Goal: Task Accomplishment & Management: Manage account settings

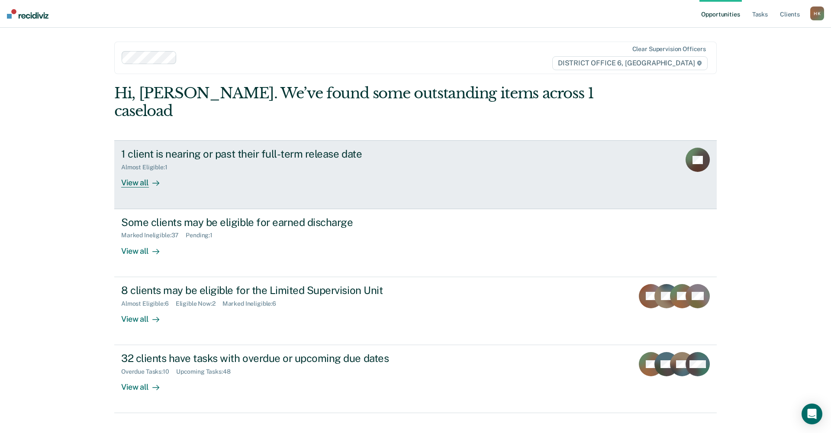
click at [130, 171] on div "View all" at bounding box center [145, 179] width 48 height 17
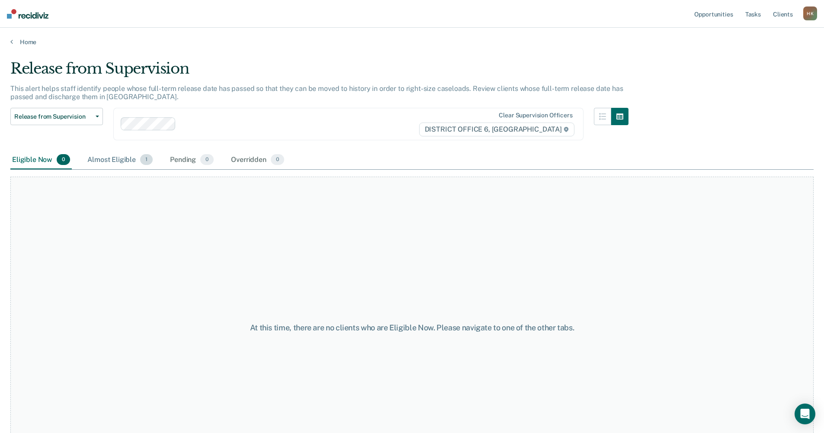
click at [128, 160] on div "Almost Eligible 1" at bounding box center [120, 160] width 69 height 19
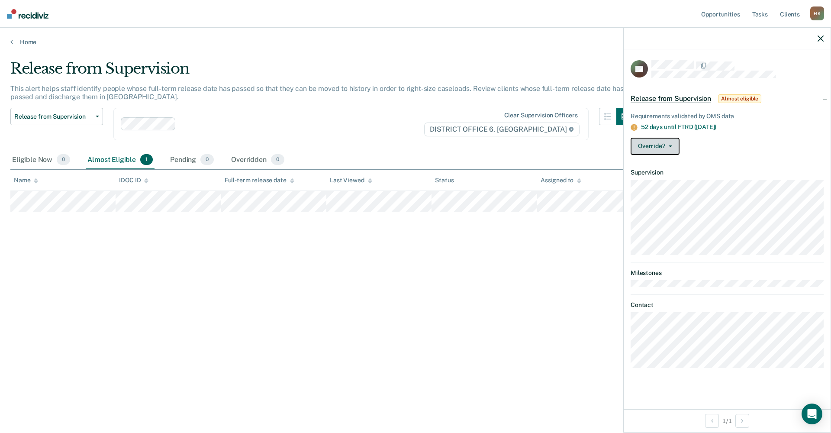
click at [675, 138] on button "Override?" at bounding box center [654, 146] width 49 height 17
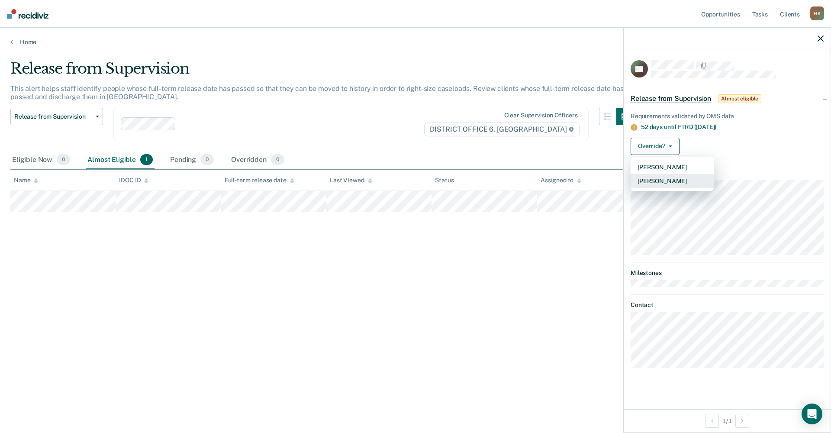
click at [649, 180] on button "[PERSON_NAME]" at bounding box center [672, 181] width 84 height 14
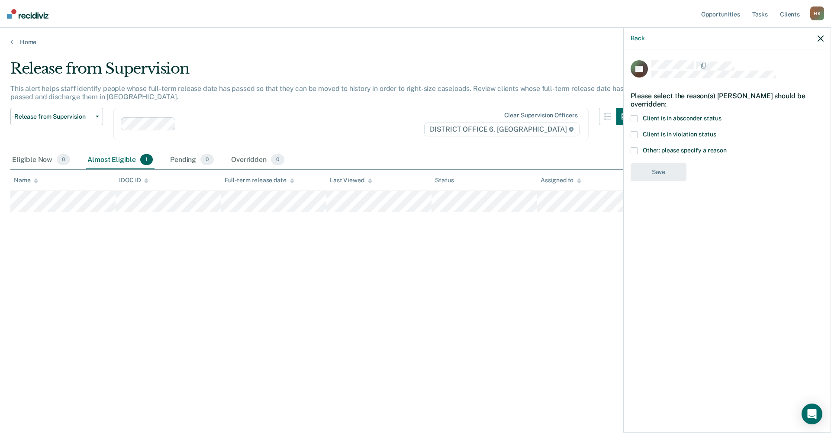
click at [635, 149] on span at bounding box center [633, 150] width 7 height 7
click at [726, 147] on input "Other: please specify a reason" at bounding box center [726, 147] width 0 height 0
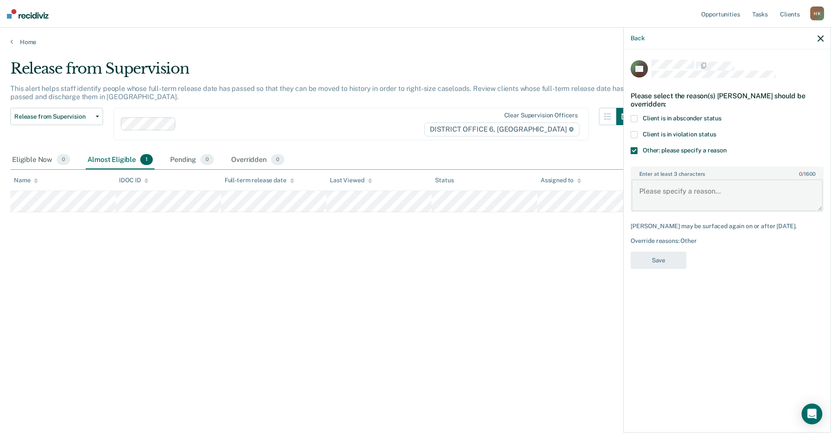
click at [647, 190] on textarea "Enter at least 3 characters 0 / 1600" at bounding box center [726, 195] width 191 height 32
type textarea "Violation report will be submitted to court next week"
click at [665, 256] on button "Save" at bounding box center [658, 260] width 56 height 18
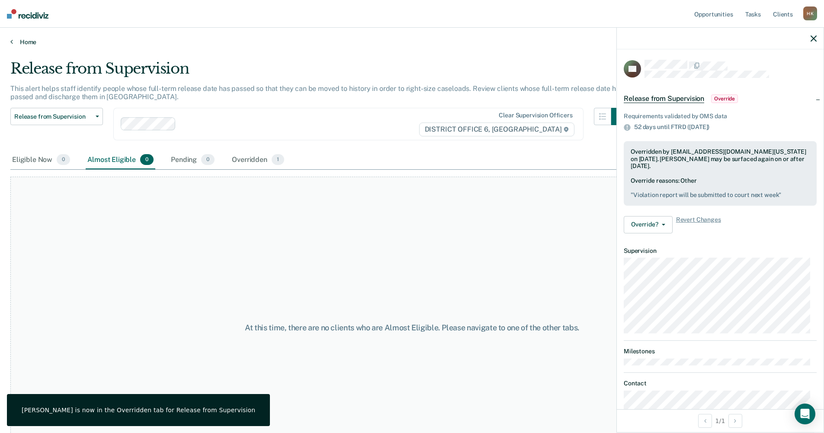
click at [14, 41] on link "Home" at bounding box center [411, 42] width 803 height 8
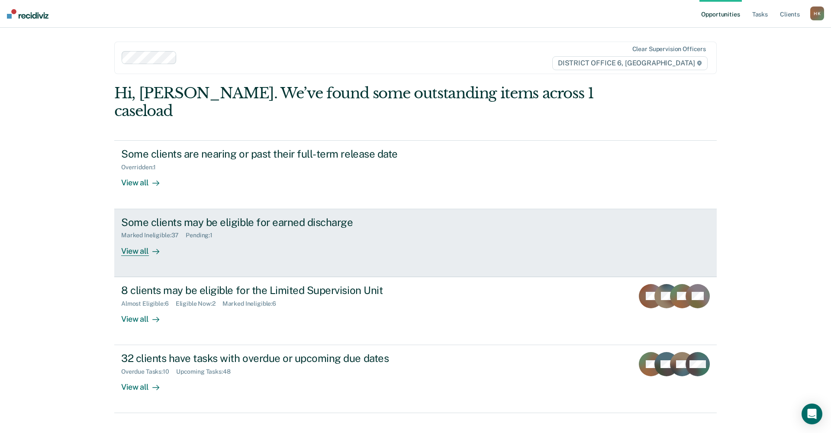
click at [132, 239] on div "View all" at bounding box center [145, 247] width 48 height 17
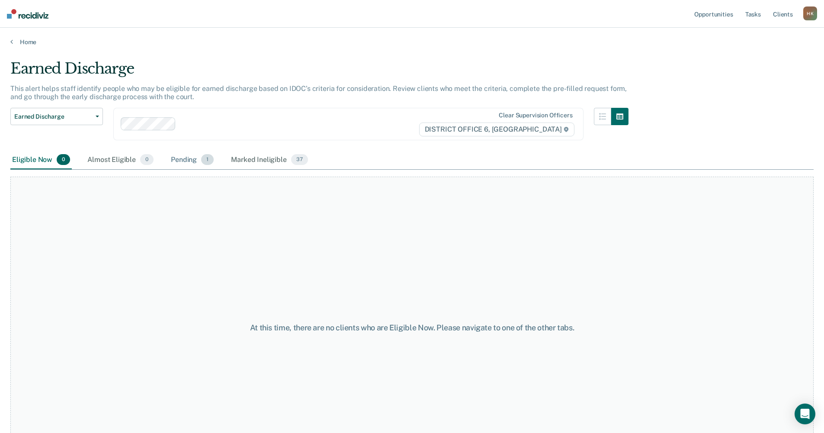
click at [183, 159] on div "Pending 1" at bounding box center [192, 160] width 46 height 19
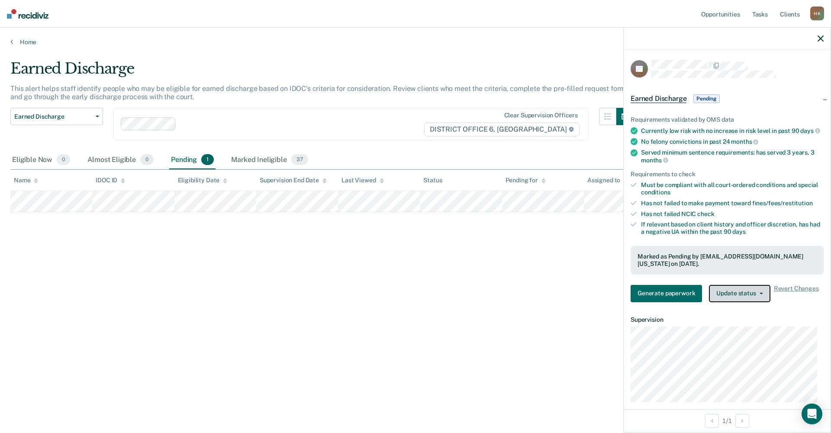
click at [728, 297] on button "Update status" at bounding box center [739, 293] width 61 height 17
click at [735, 298] on button "Update status" at bounding box center [739, 293] width 61 height 17
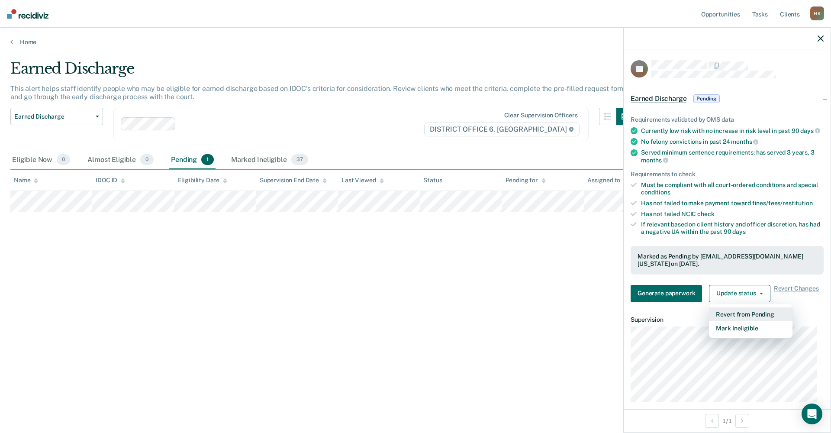
click at [743, 318] on button "Revert from Pending" at bounding box center [751, 314] width 84 height 14
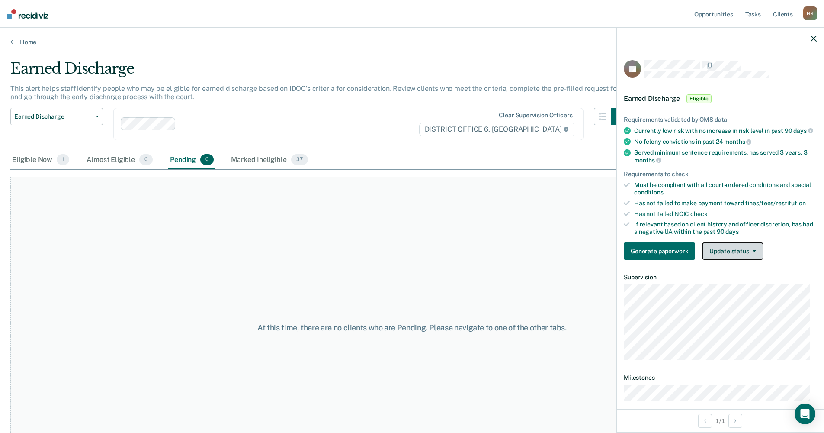
click at [736, 249] on button "Update status" at bounding box center [732, 250] width 61 height 17
click at [734, 251] on button "Update status" at bounding box center [732, 250] width 61 height 17
click at [697, 101] on span "Eligible" at bounding box center [699, 98] width 25 height 9
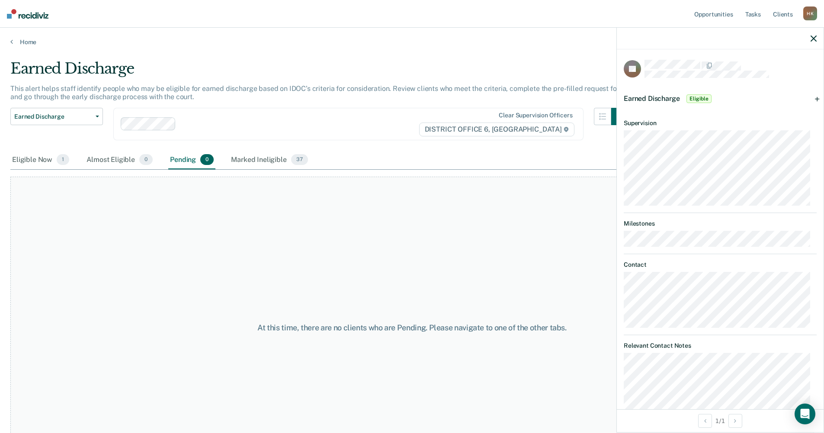
click at [697, 98] on span "Eligible" at bounding box center [699, 98] width 25 height 9
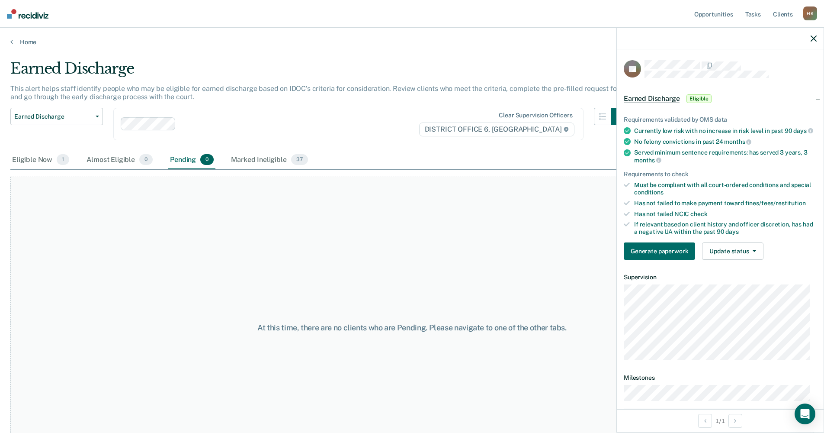
click at [697, 98] on span "Eligible" at bounding box center [699, 98] width 25 height 9
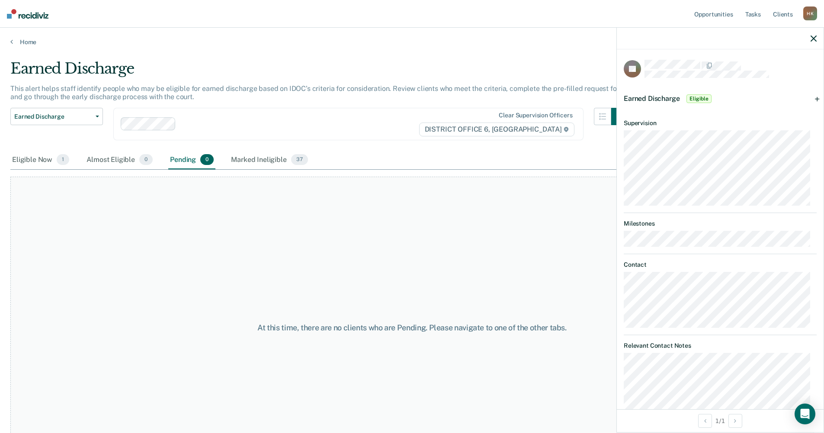
click at [697, 98] on span "Eligible" at bounding box center [699, 98] width 25 height 9
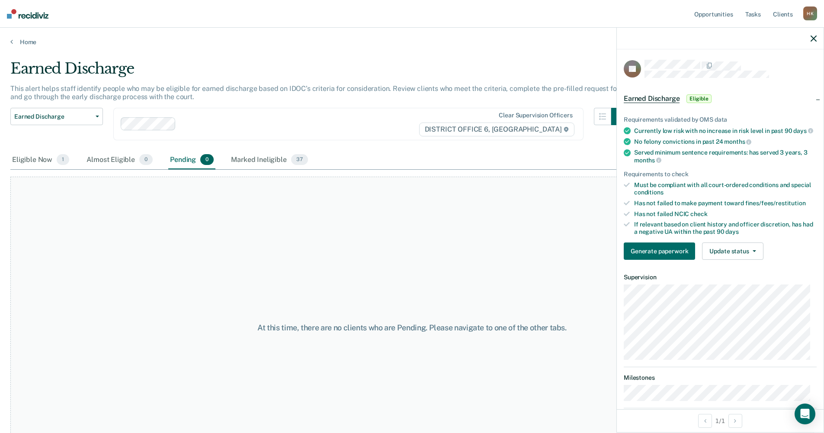
click at [697, 98] on span "Eligible" at bounding box center [699, 98] width 25 height 9
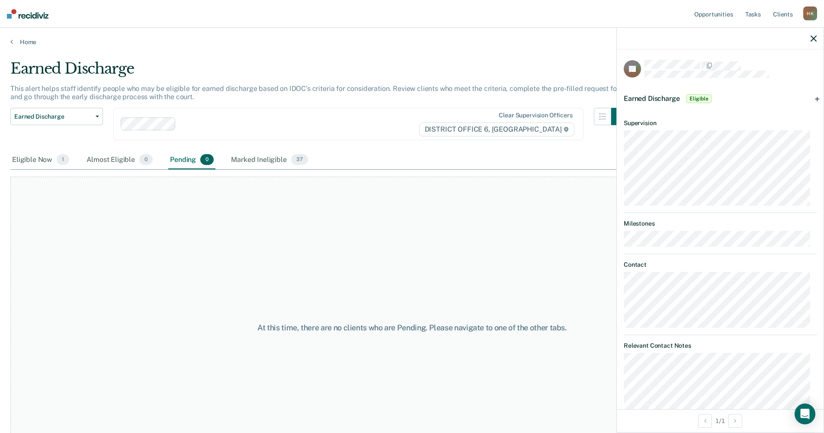
click at [811, 97] on div "Earned Discharge Eligible" at bounding box center [720, 99] width 207 height 28
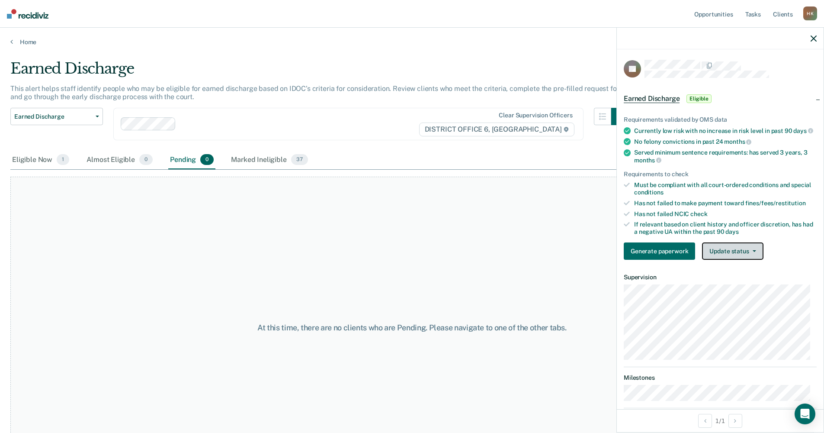
click at [719, 253] on button "Update status" at bounding box center [732, 250] width 61 height 17
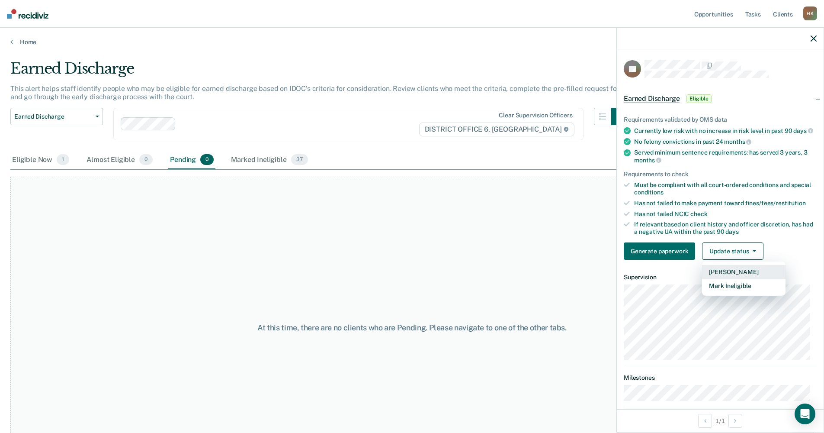
click at [730, 279] on button "[PERSON_NAME]" at bounding box center [744, 272] width 84 height 14
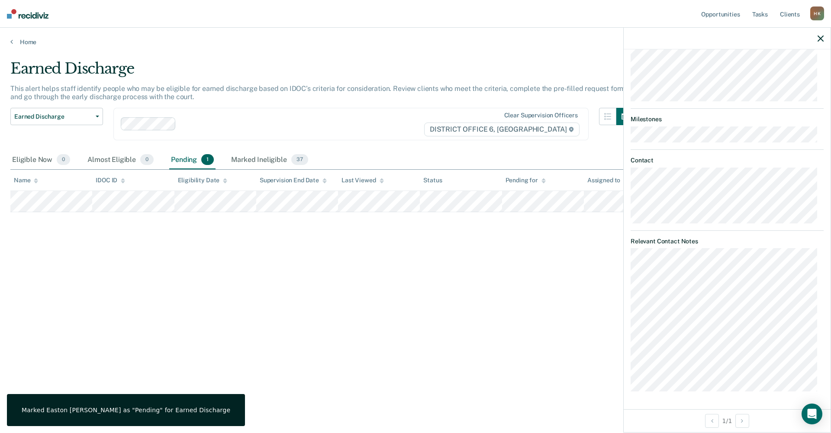
scroll to position [307, 0]
click at [12, 41] on icon at bounding box center [11, 41] width 3 height 7
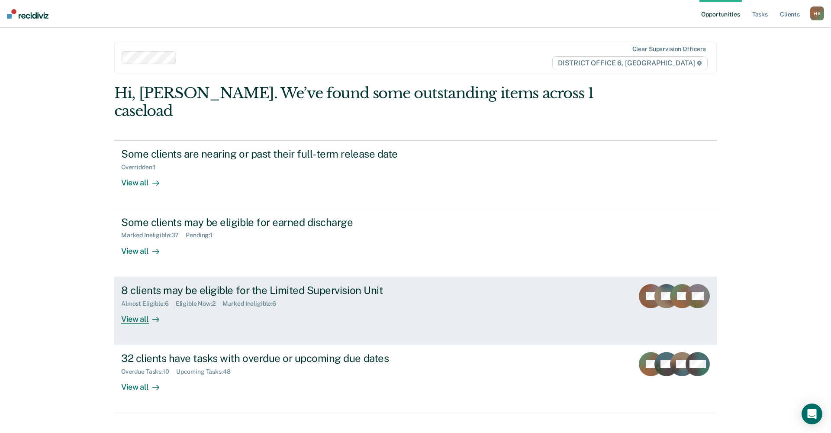
click at [135, 307] on div "View all" at bounding box center [145, 315] width 48 height 17
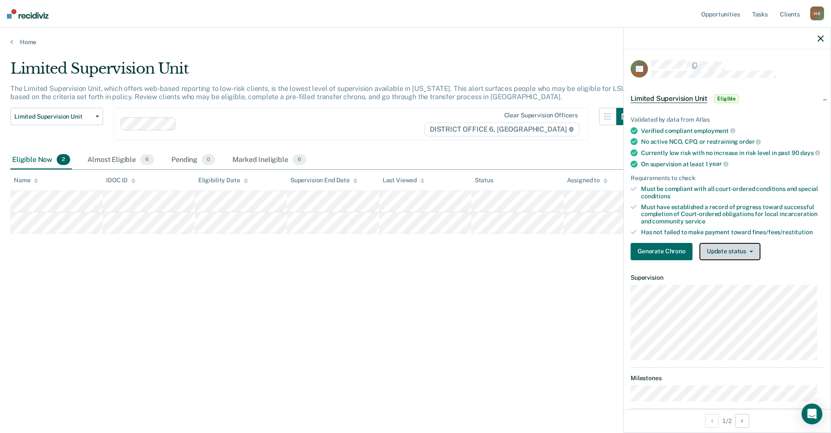
click at [711, 260] on button "Update status" at bounding box center [729, 251] width 61 height 17
click at [715, 289] on button "Mark Ineligible" at bounding box center [741, 286] width 84 height 14
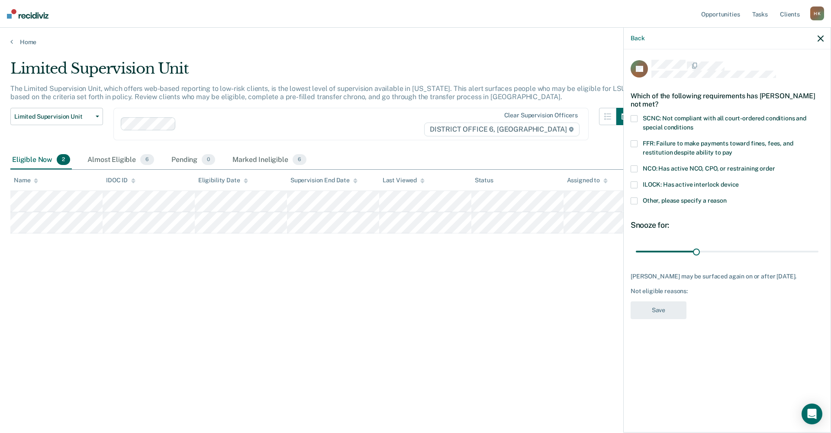
click at [631, 115] on span at bounding box center [633, 118] width 7 height 7
click at [693, 124] on input "SCNC: Not compliant with all court-ordered conditions and special conditions" at bounding box center [693, 124] width 0 height 0
drag, startPoint x: 696, startPoint y: 244, endPoint x: 756, endPoint y: 249, distance: 59.9
click at [756, 249] on input "range" at bounding box center [727, 251] width 183 height 15
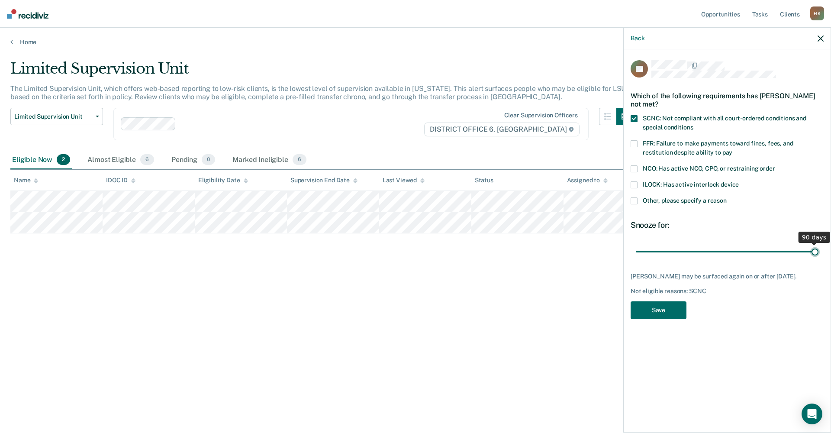
drag, startPoint x: 755, startPoint y: 244, endPoint x: 819, endPoint y: 240, distance: 64.1
type input "90"
click at [818, 244] on input "range" at bounding box center [727, 251] width 183 height 15
click at [668, 301] on button "Save" at bounding box center [658, 310] width 56 height 18
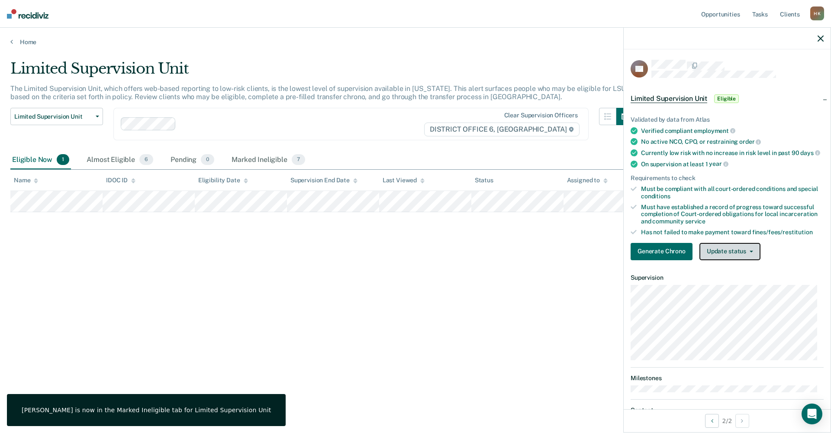
click at [724, 257] on button "Update status" at bounding box center [729, 251] width 61 height 17
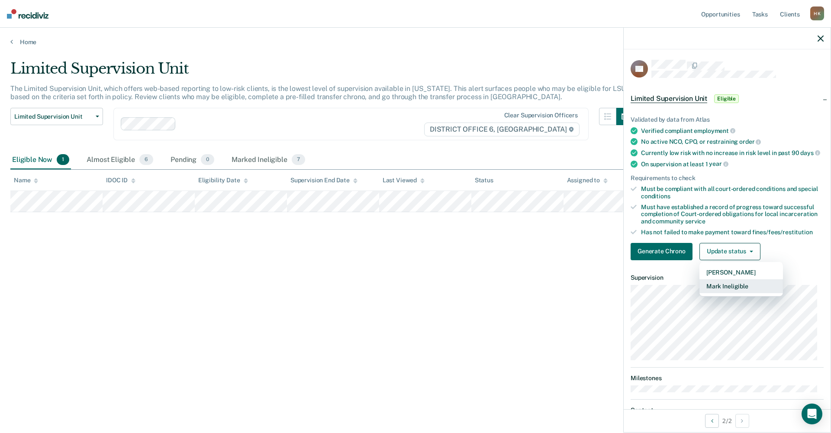
click at [722, 292] on button "Mark Ineligible" at bounding box center [741, 286] width 84 height 14
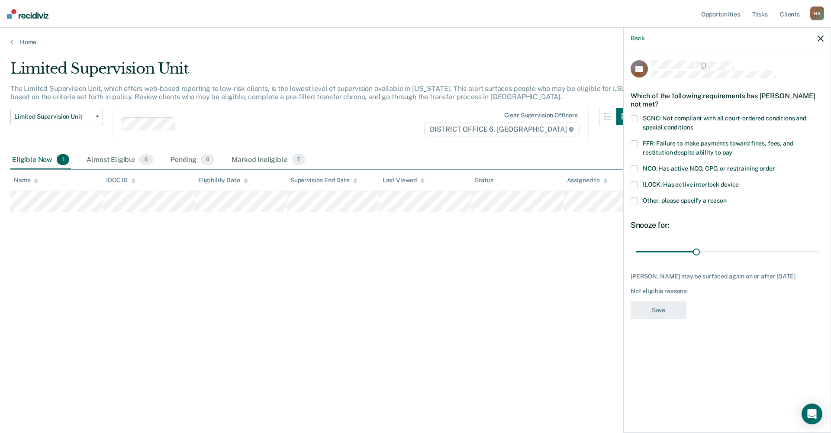
click at [633, 118] on span at bounding box center [633, 118] width 7 height 7
click at [693, 124] on input "SCNC: Not compliant with all court-ordered conditions and special conditions" at bounding box center [693, 124] width 0 height 0
drag, startPoint x: 694, startPoint y: 251, endPoint x: 822, endPoint y: 254, distance: 127.7
type input "90"
click at [818, 254] on input "range" at bounding box center [727, 251] width 183 height 15
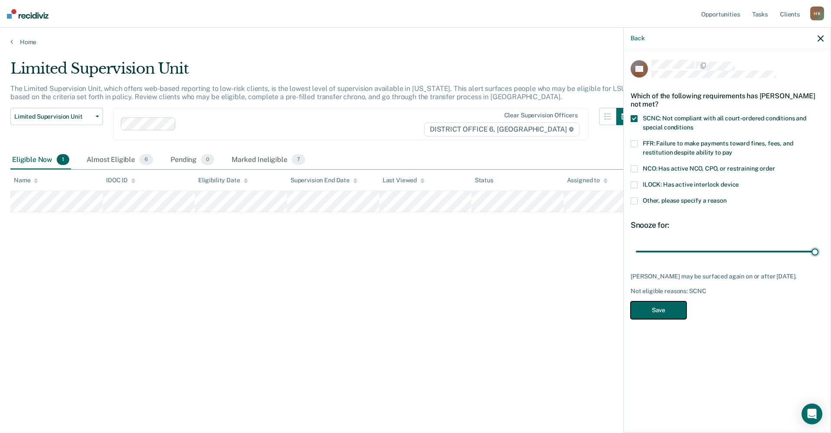
click at [648, 314] on button "Save" at bounding box center [658, 310] width 56 height 18
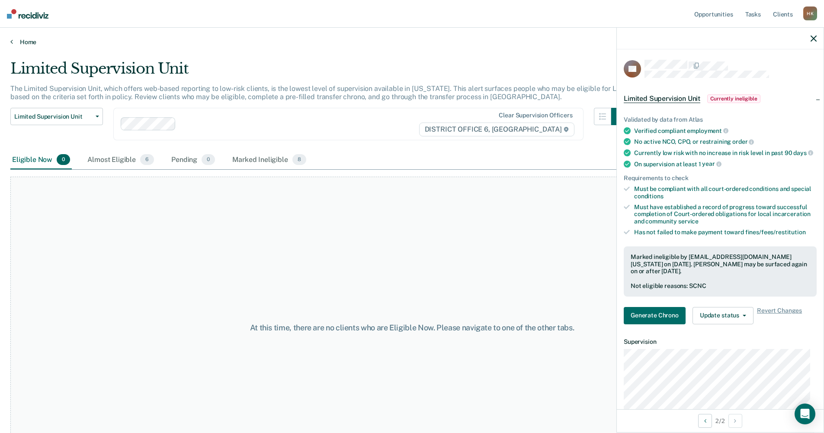
click at [13, 40] on icon at bounding box center [11, 41] width 3 height 7
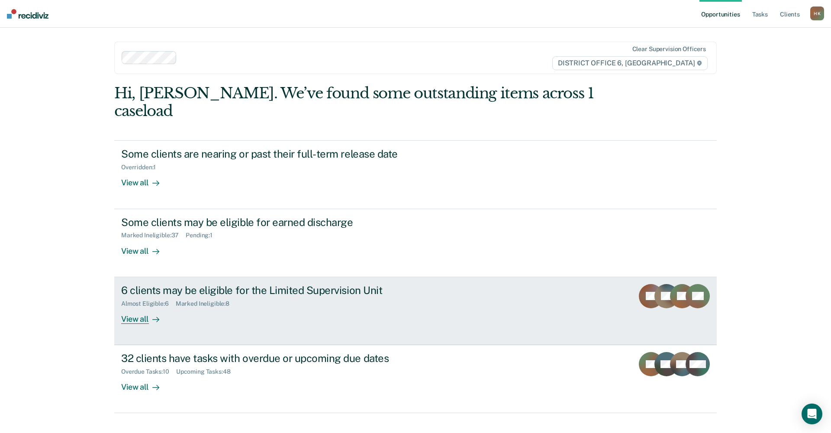
click at [134, 307] on div "View all" at bounding box center [145, 315] width 48 height 17
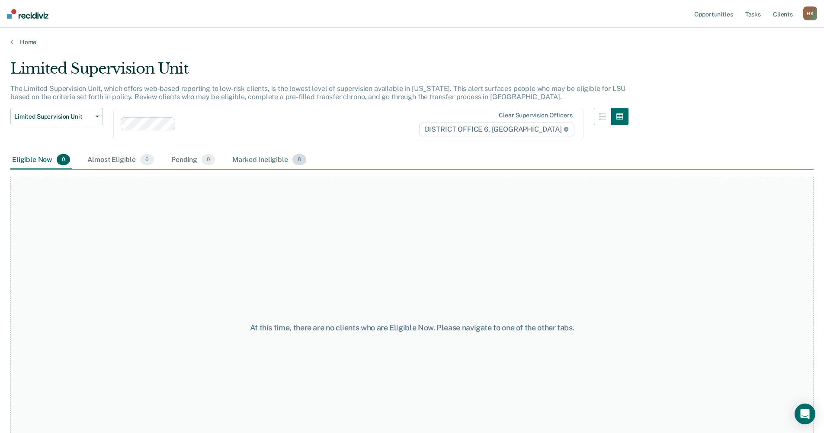
click at [248, 154] on div "Marked Ineligible 8" at bounding box center [269, 160] width 77 height 19
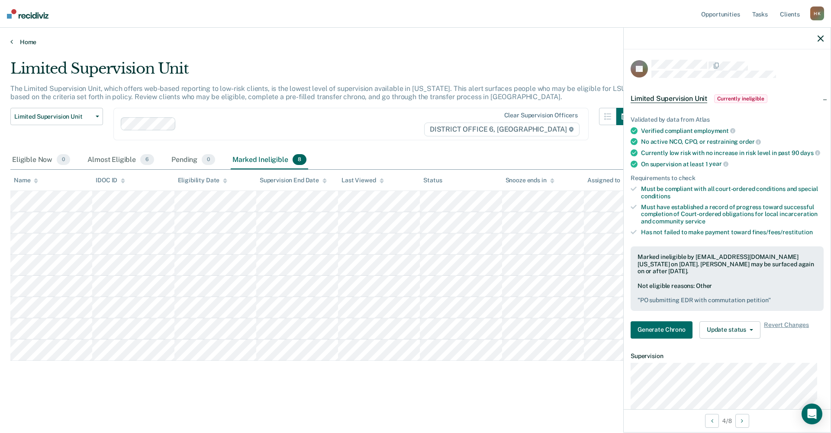
click at [11, 44] on icon at bounding box center [11, 41] width 3 height 7
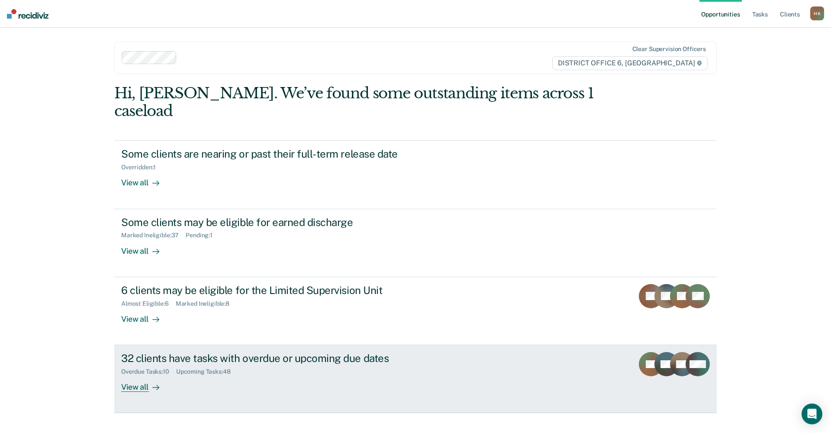
click at [133, 375] on div "View all" at bounding box center [145, 383] width 48 height 17
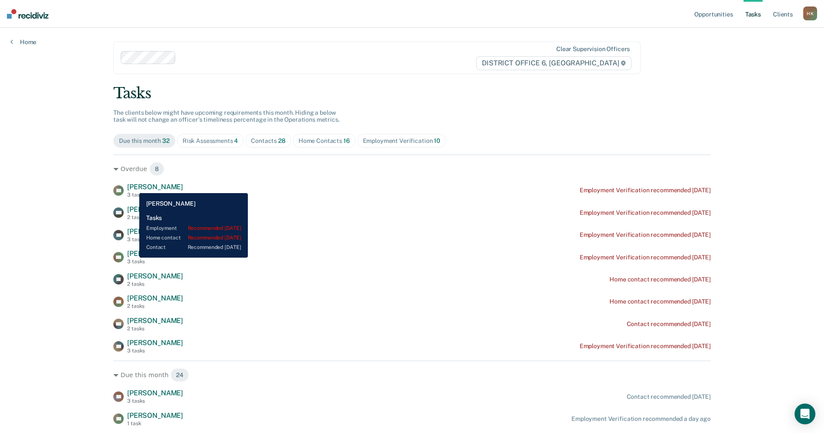
click at [133, 186] on span "[PERSON_NAME]" at bounding box center [155, 187] width 56 height 8
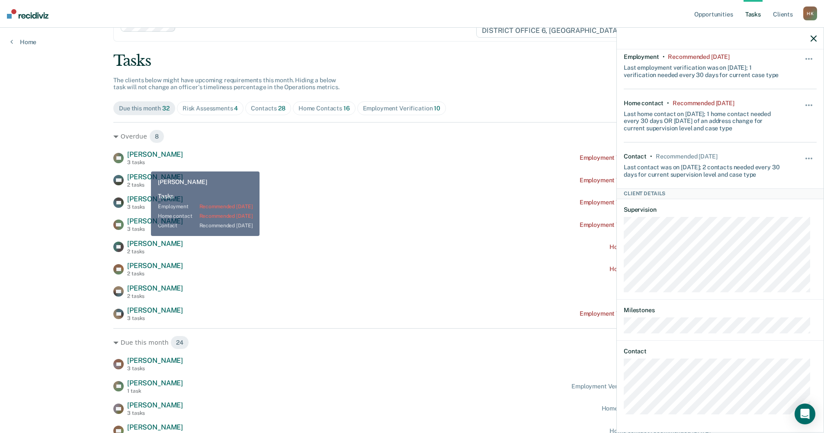
scroll to position [32, 0]
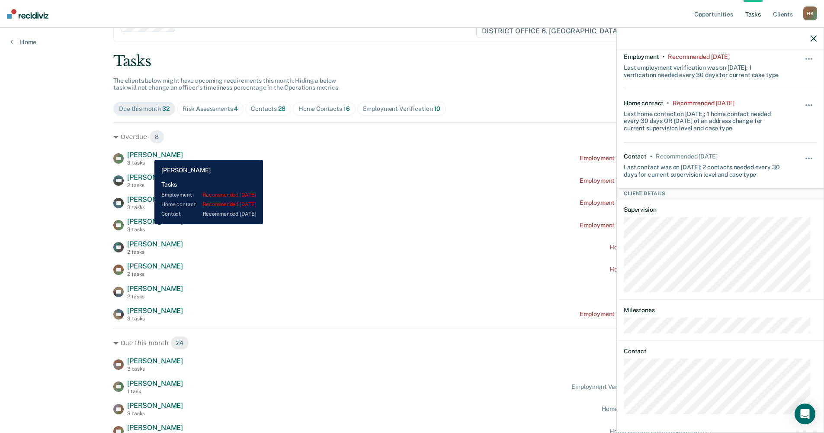
click at [148, 153] on span "[PERSON_NAME]" at bounding box center [155, 155] width 56 height 8
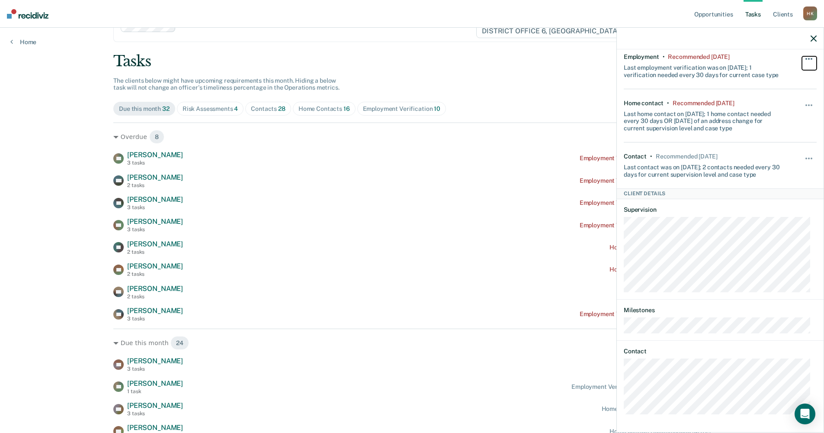
click at [802, 60] on button "button" at bounding box center [809, 63] width 15 height 14
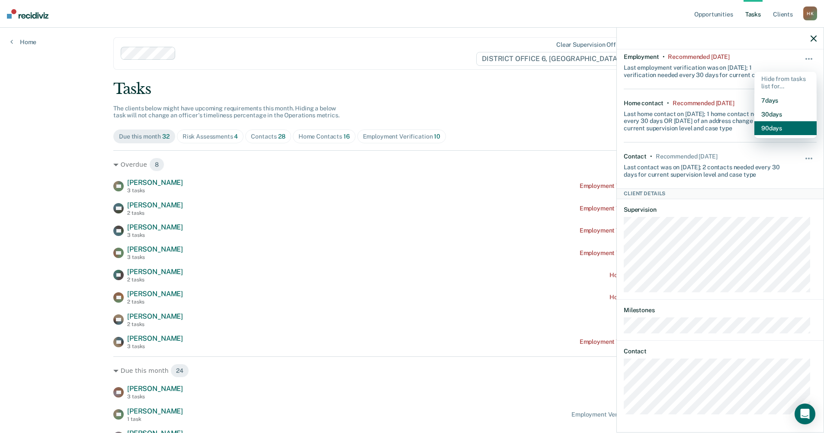
scroll to position [4, 0]
click at [768, 112] on button "30 days" at bounding box center [786, 114] width 62 height 14
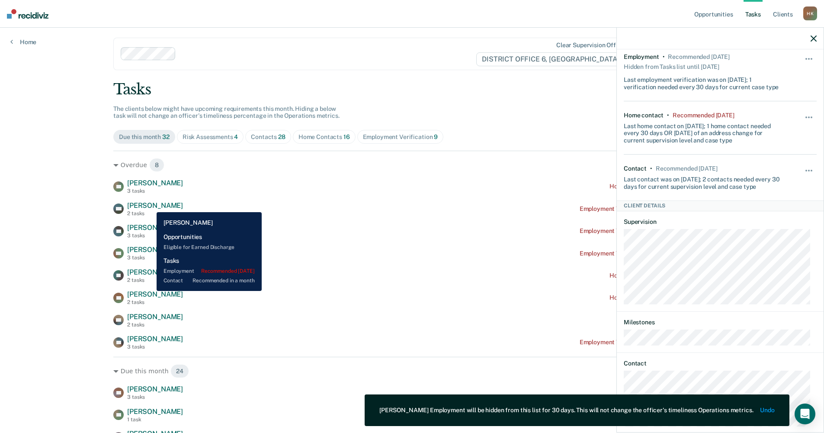
click at [150, 206] on span "[PERSON_NAME]" at bounding box center [155, 205] width 56 height 8
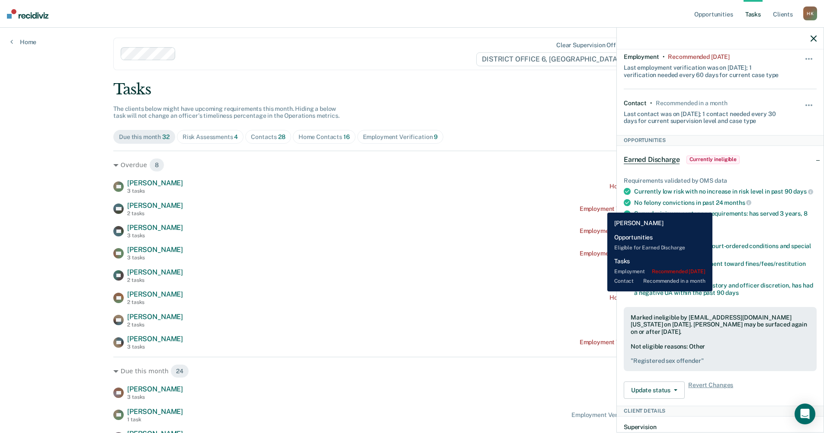
click at [601, 206] on div "Employment Verification recommended [DATE]" at bounding box center [645, 208] width 131 height 7
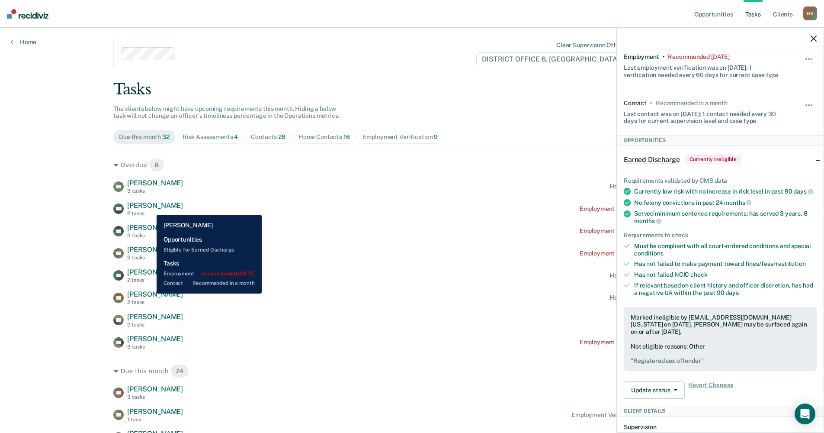
click at [150, 208] on span "[PERSON_NAME]" at bounding box center [155, 205] width 56 height 8
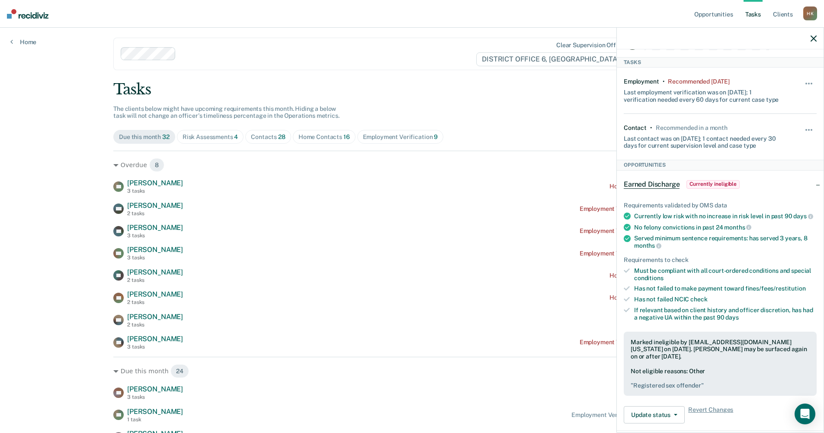
scroll to position [28, 0]
click at [811, 82] on span "button" at bounding box center [812, 83] width 2 height 2
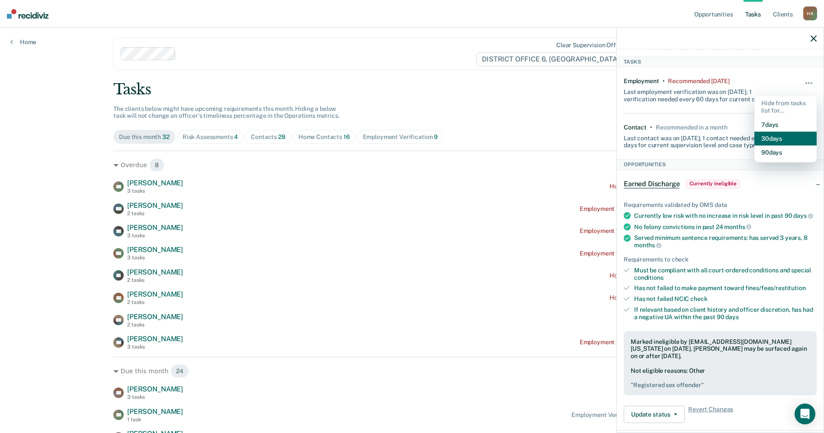
click at [769, 137] on button "30 days" at bounding box center [786, 139] width 62 height 14
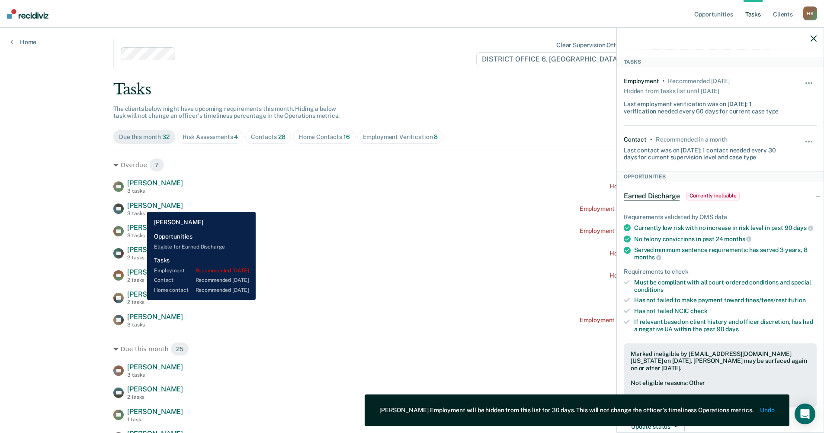
click at [141, 205] on span "[PERSON_NAME]" at bounding box center [155, 205] width 56 height 8
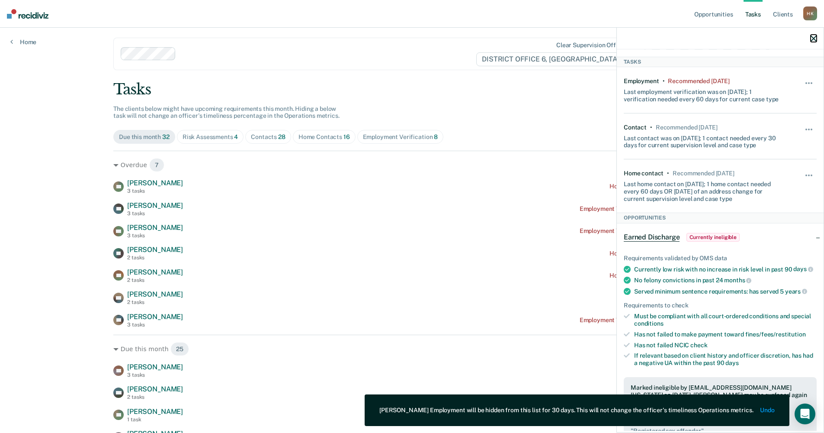
click at [813, 38] on icon "button" at bounding box center [814, 38] width 6 height 6
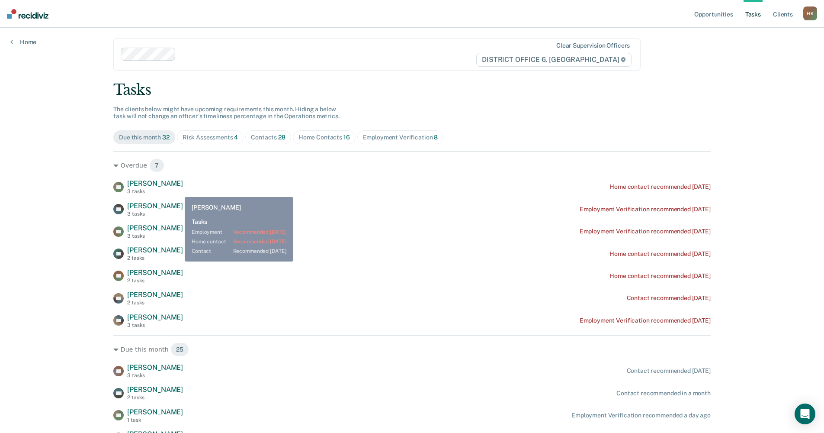
scroll to position [3, 0]
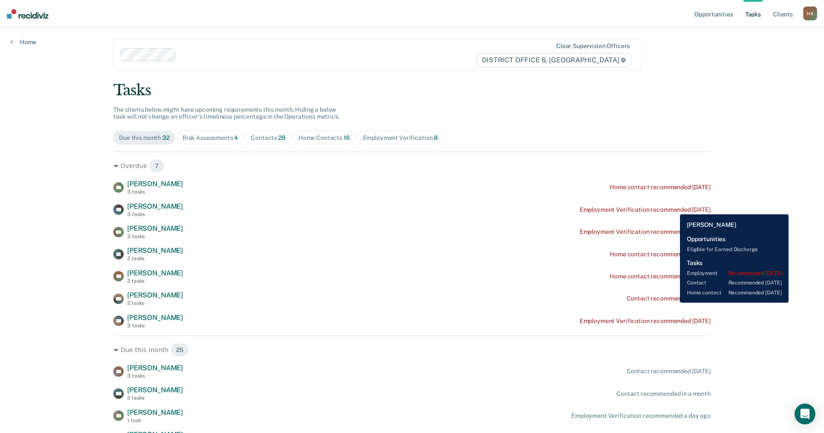
click at [674, 208] on div "Employment Verification recommended [DATE]" at bounding box center [645, 209] width 131 height 7
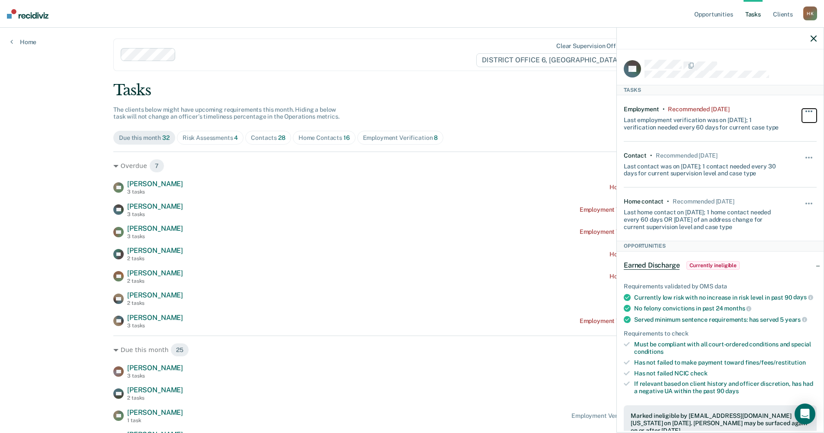
click at [803, 109] on button "button" at bounding box center [809, 116] width 15 height 14
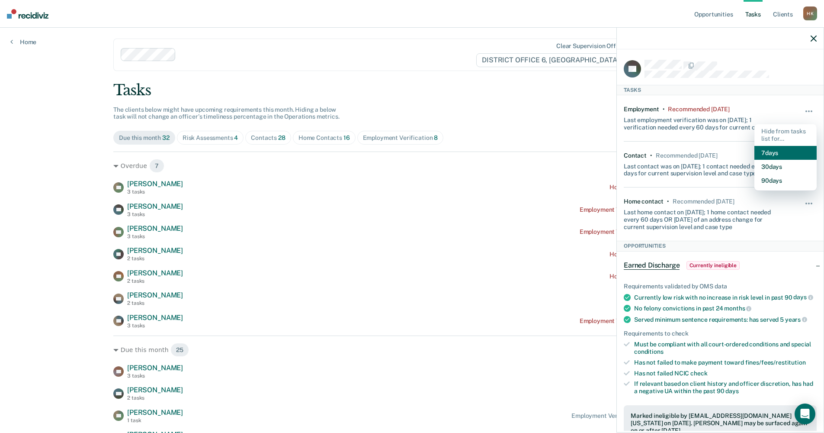
click at [762, 151] on button "7 days" at bounding box center [786, 153] width 62 height 14
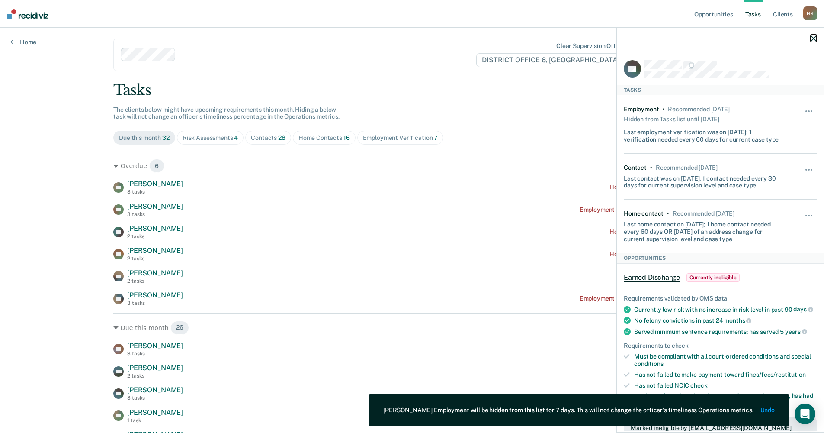
click at [812, 37] on icon "button" at bounding box center [814, 38] width 6 height 6
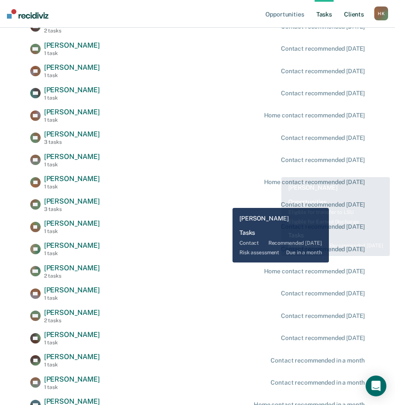
scroll to position [508, 0]
